Goal: Information Seeking & Learning: Learn about a topic

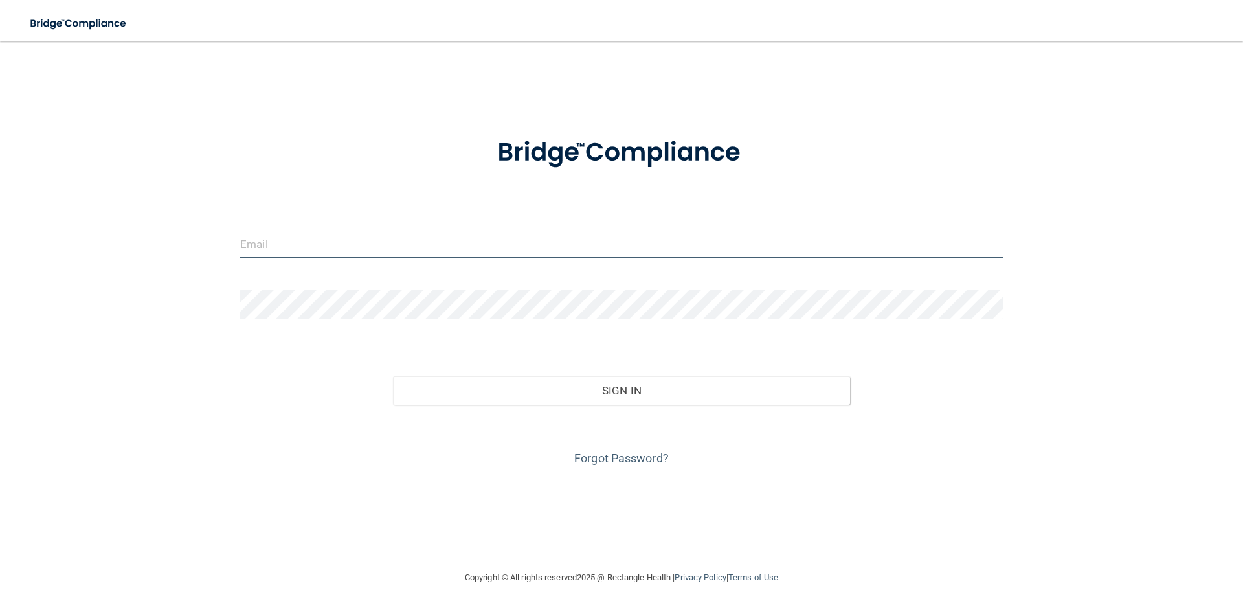
click at [288, 240] on input "email" at bounding box center [621, 243] width 763 height 29
type input "[EMAIL_ADDRESS][DOMAIN_NAME]"
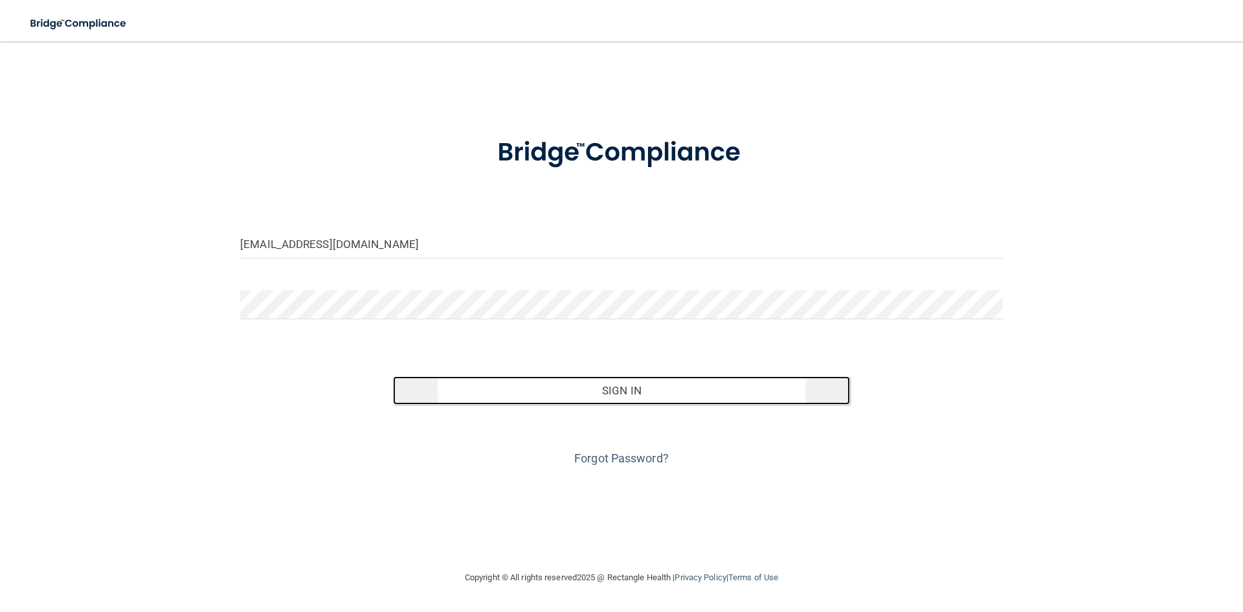
click at [639, 384] on button "Sign In" at bounding box center [622, 390] width 458 height 28
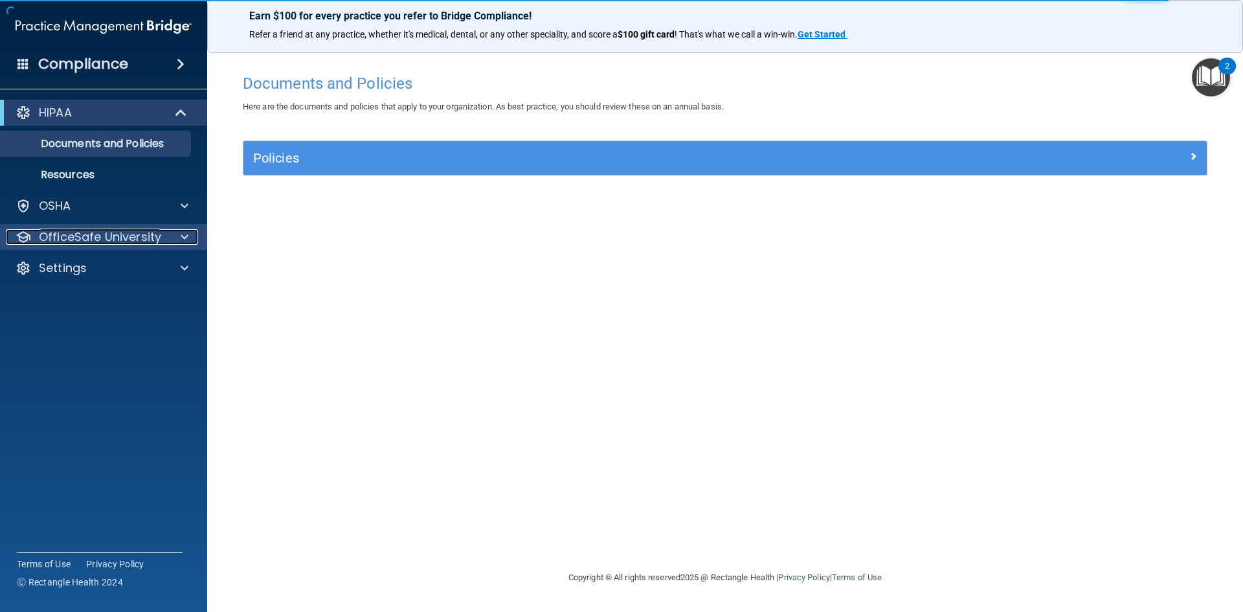
click at [181, 238] on span at bounding box center [185, 237] width 8 height 16
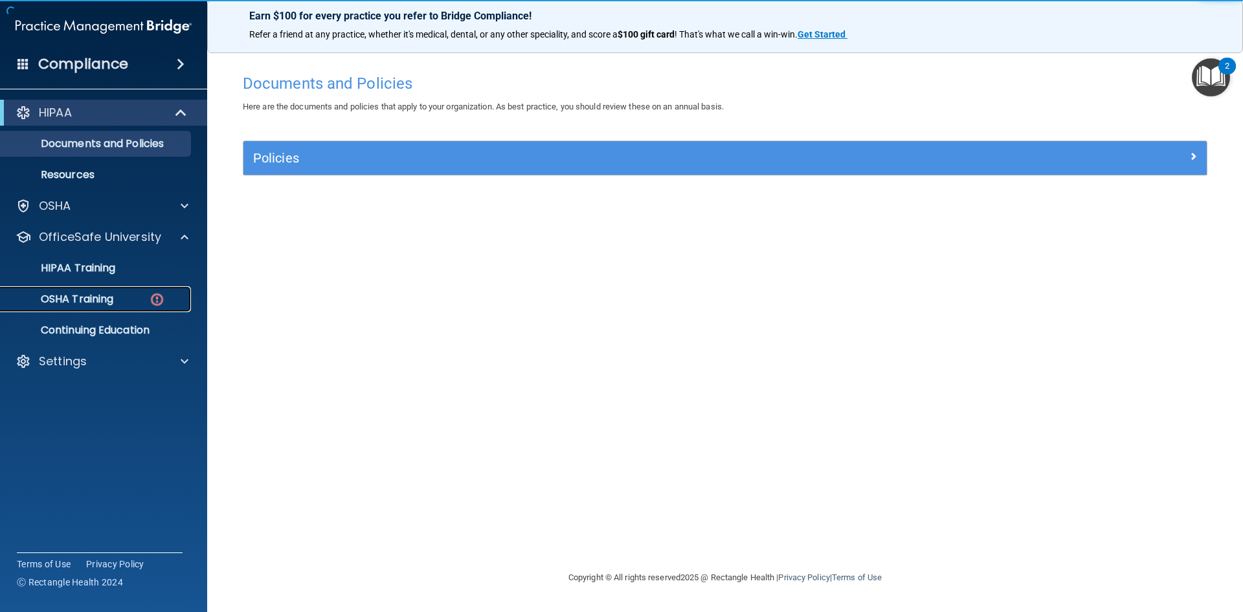
click at [136, 293] on div "OSHA Training" at bounding box center [96, 299] width 177 height 13
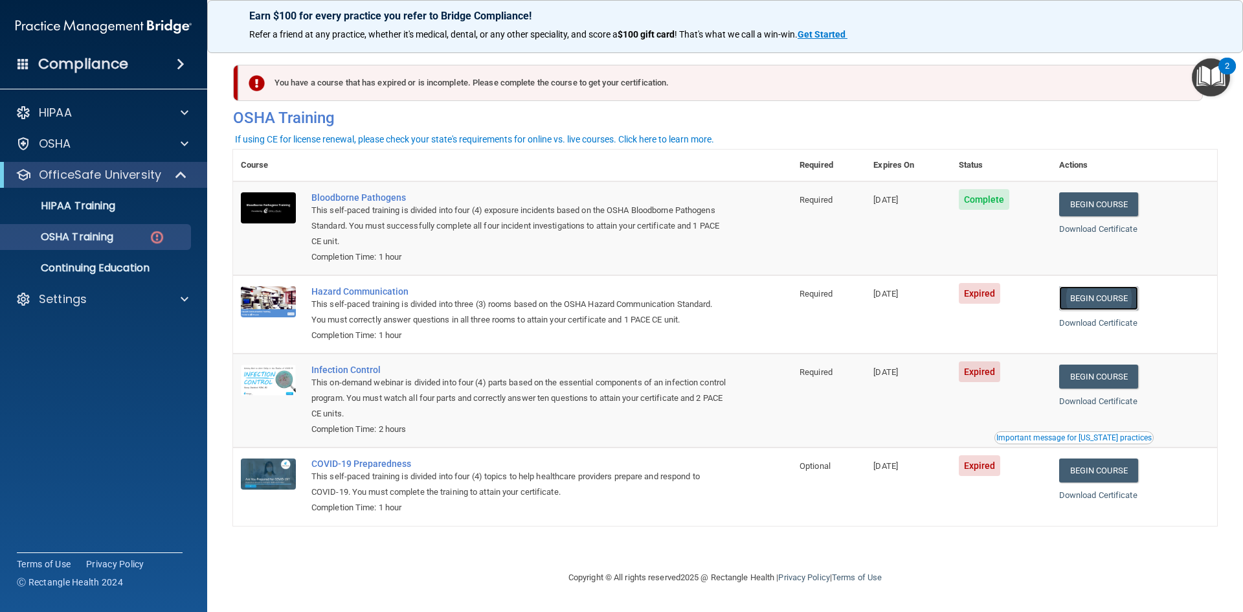
click at [1111, 297] on link "Begin Course" at bounding box center [1098, 298] width 79 height 24
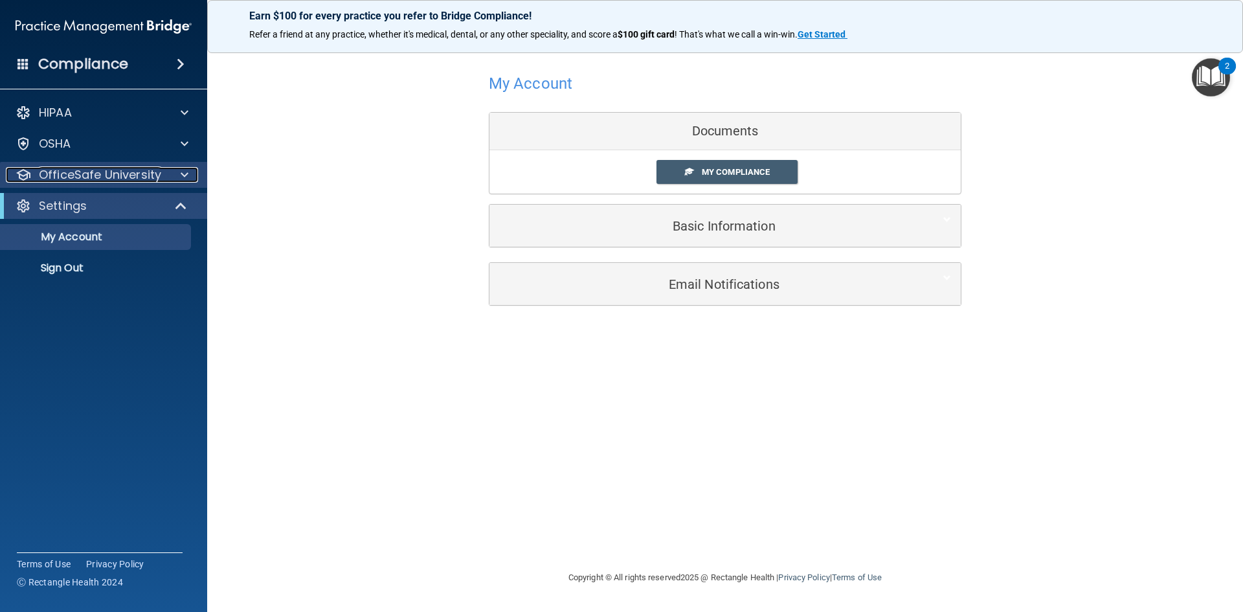
click at [183, 172] on span at bounding box center [185, 175] width 8 height 16
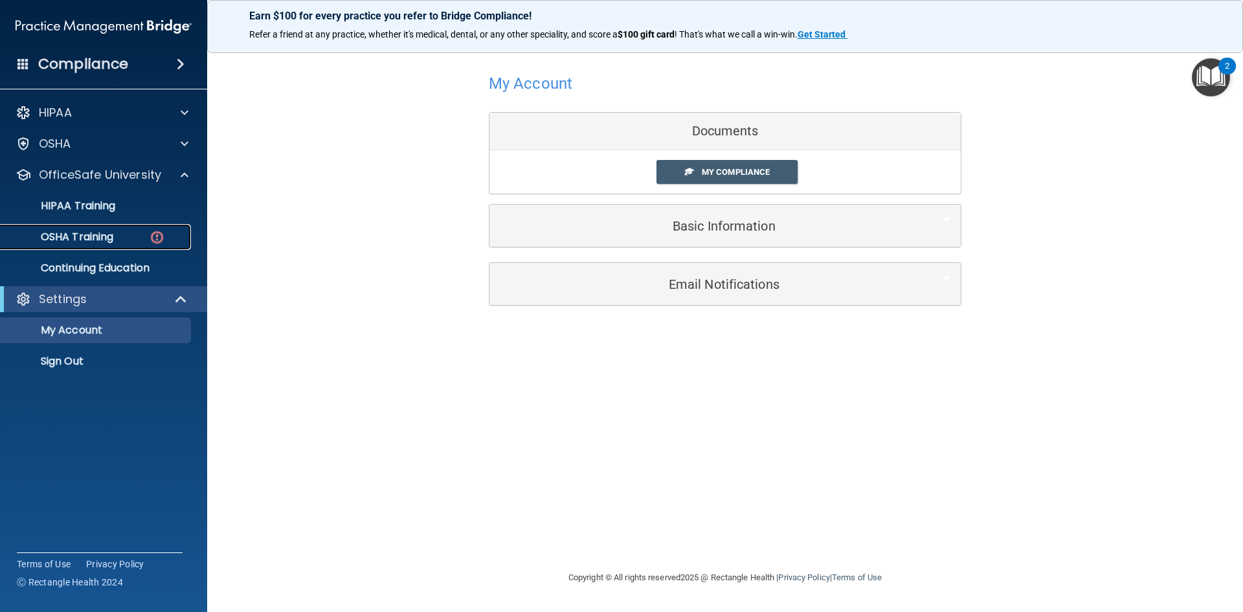
click at [120, 231] on div "OSHA Training" at bounding box center [96, 237] width 177 height 13
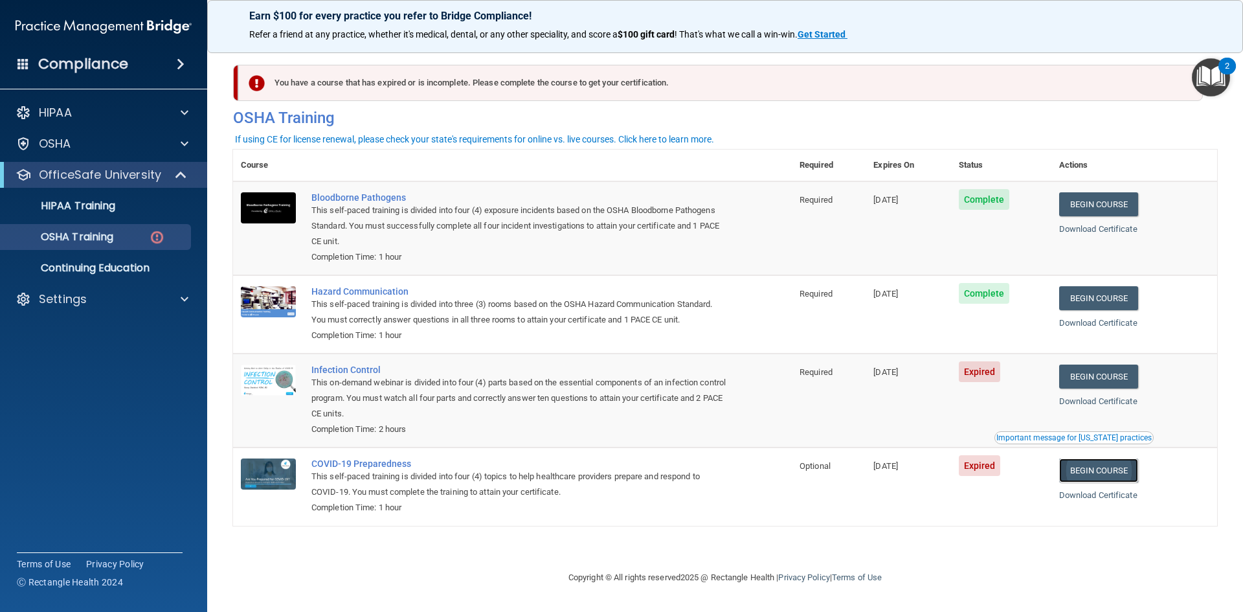
click at [1113, 470] on link "Begin Course" at bounding box center [1098, 471] width 79 height 24
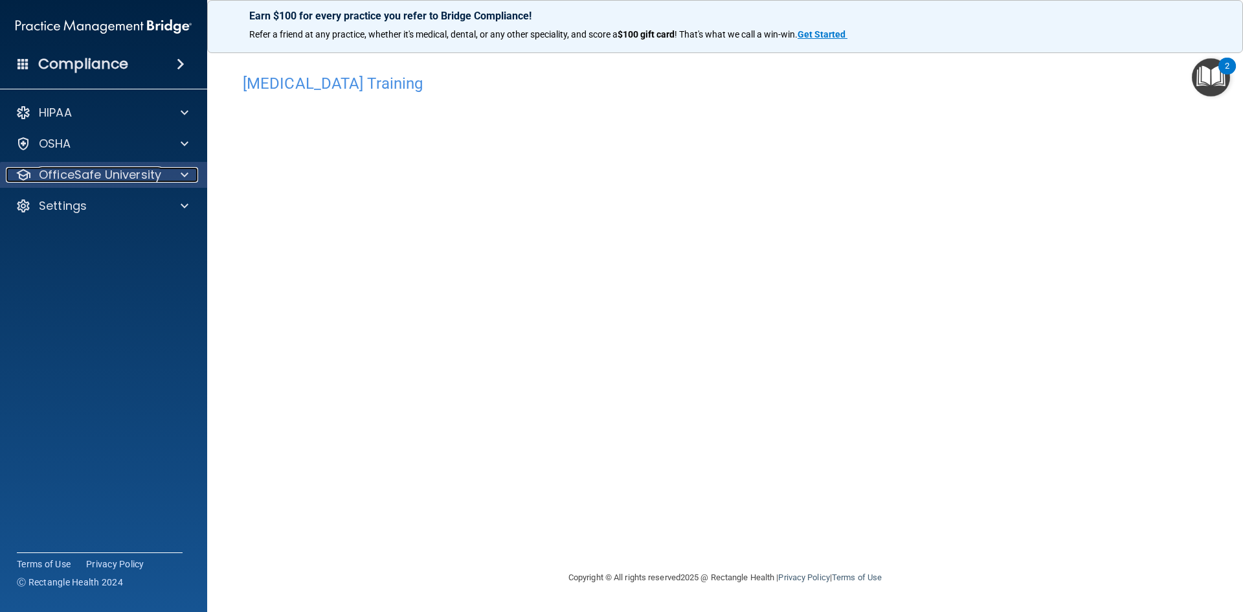
click at [116, 181] on p "OfficeSafe University" at bounding box center [100, 175] width 122 height 16
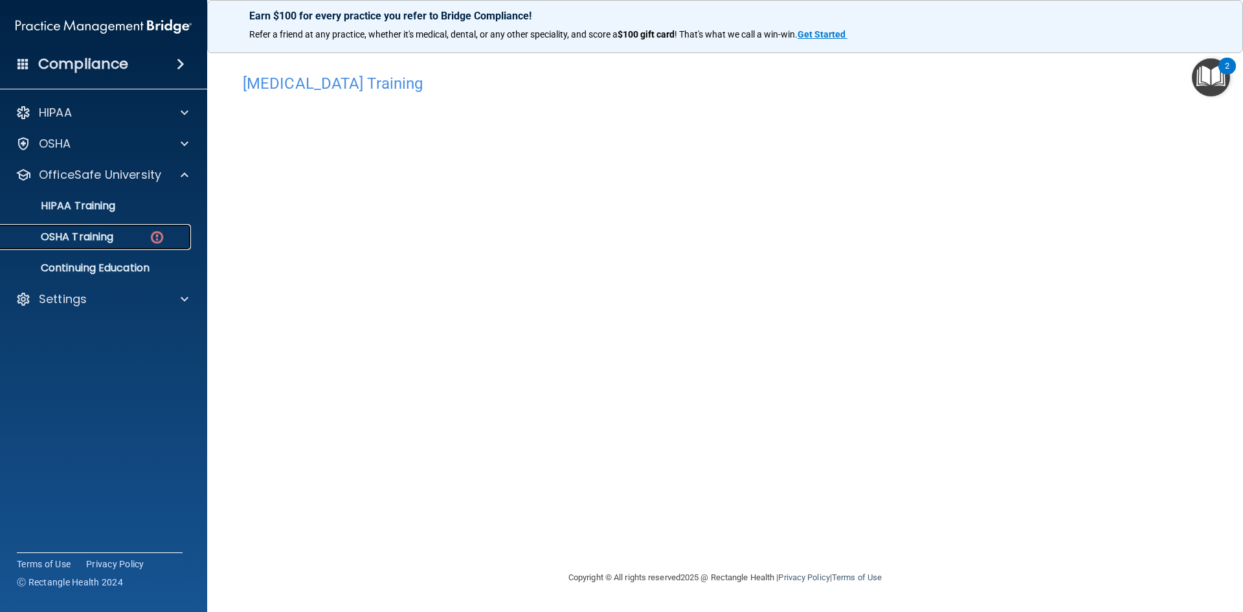
click at [117, 232] on div "OSHA Training" at bounding box center [96, 237] width 177 height 13
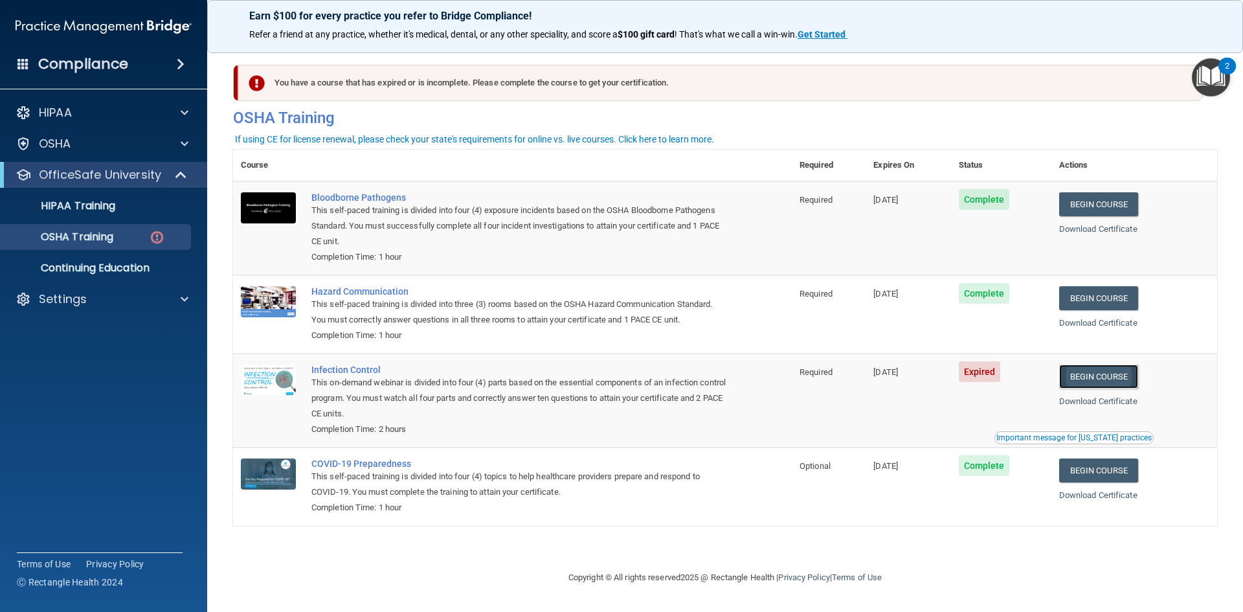
click at [1118, 374] on link "Begin Course" at bounding box center [1098, 377] width 79 height 24
